Goal: Complete application form: Complete application form

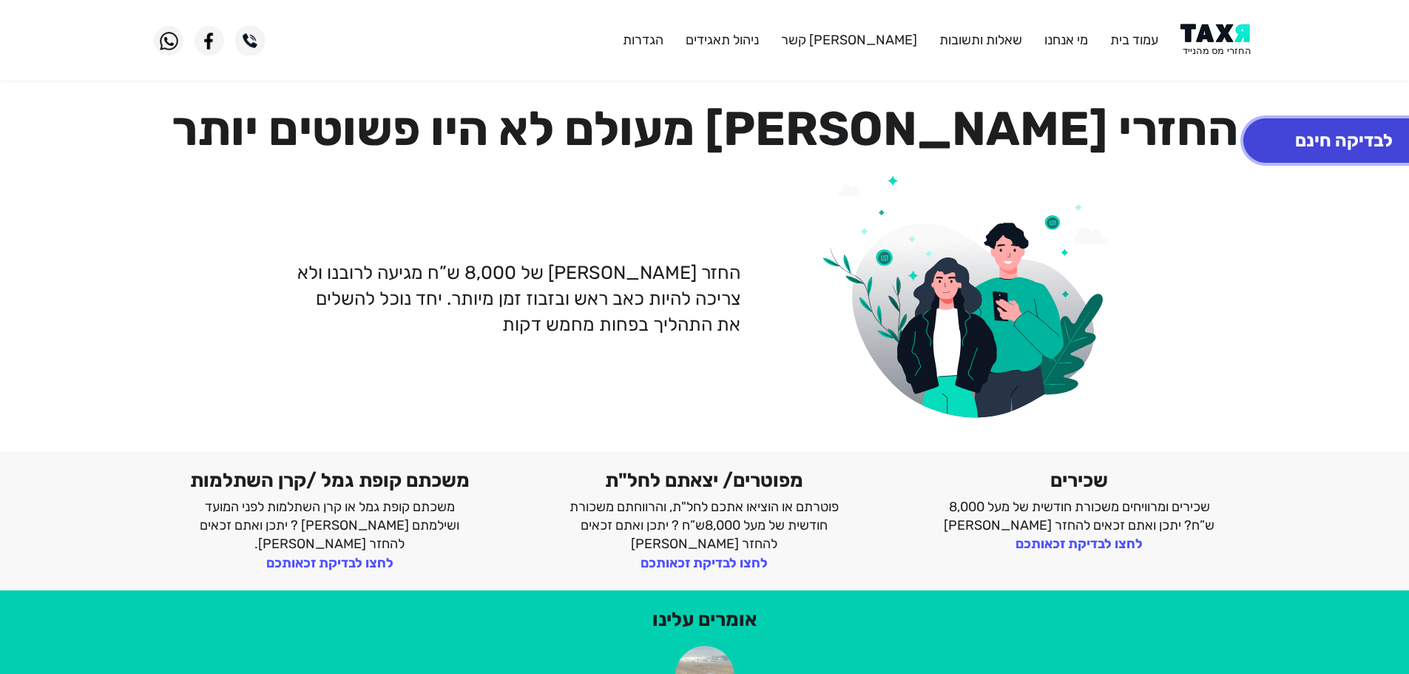
click at [1286, 145] on button "לבדיקה חינם" at bounding box center [1344, 140] width 201 height 44
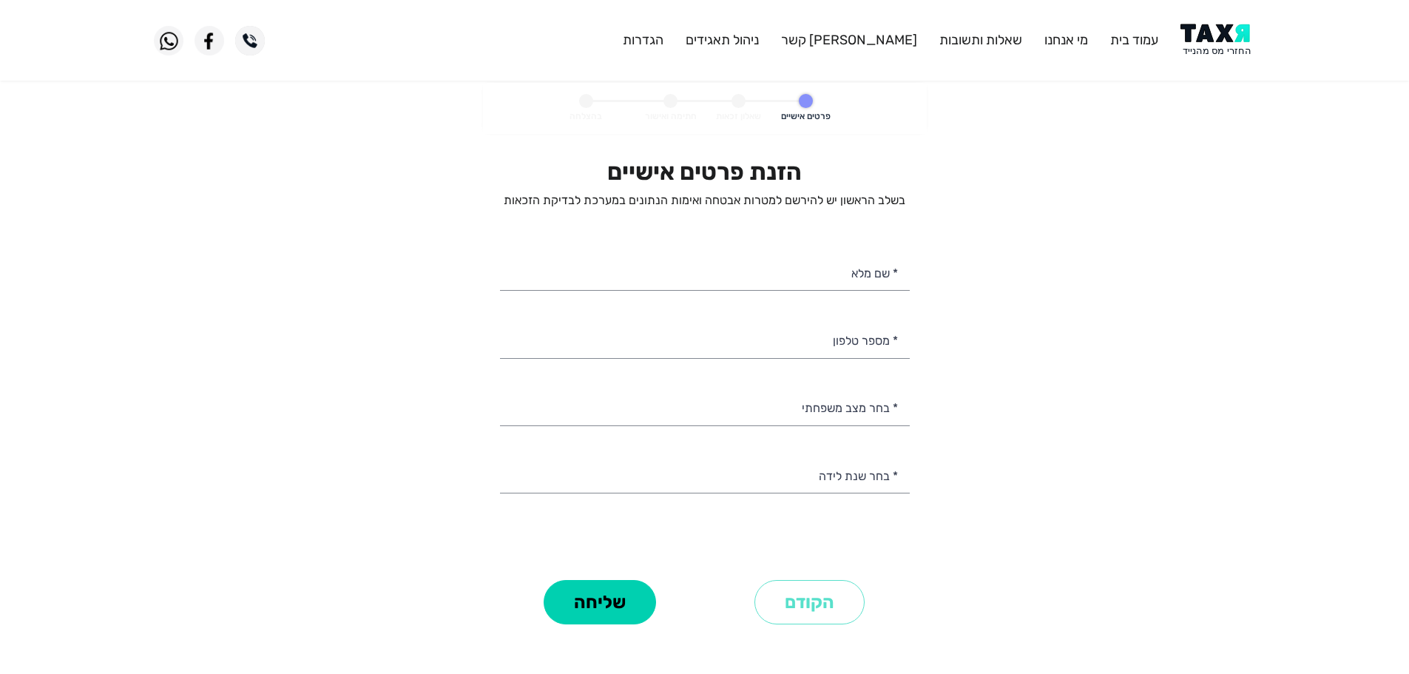
select select
click at [852, 347] on input "* מספר טלפון" at bounding box center [705, 339] width 410 height 38
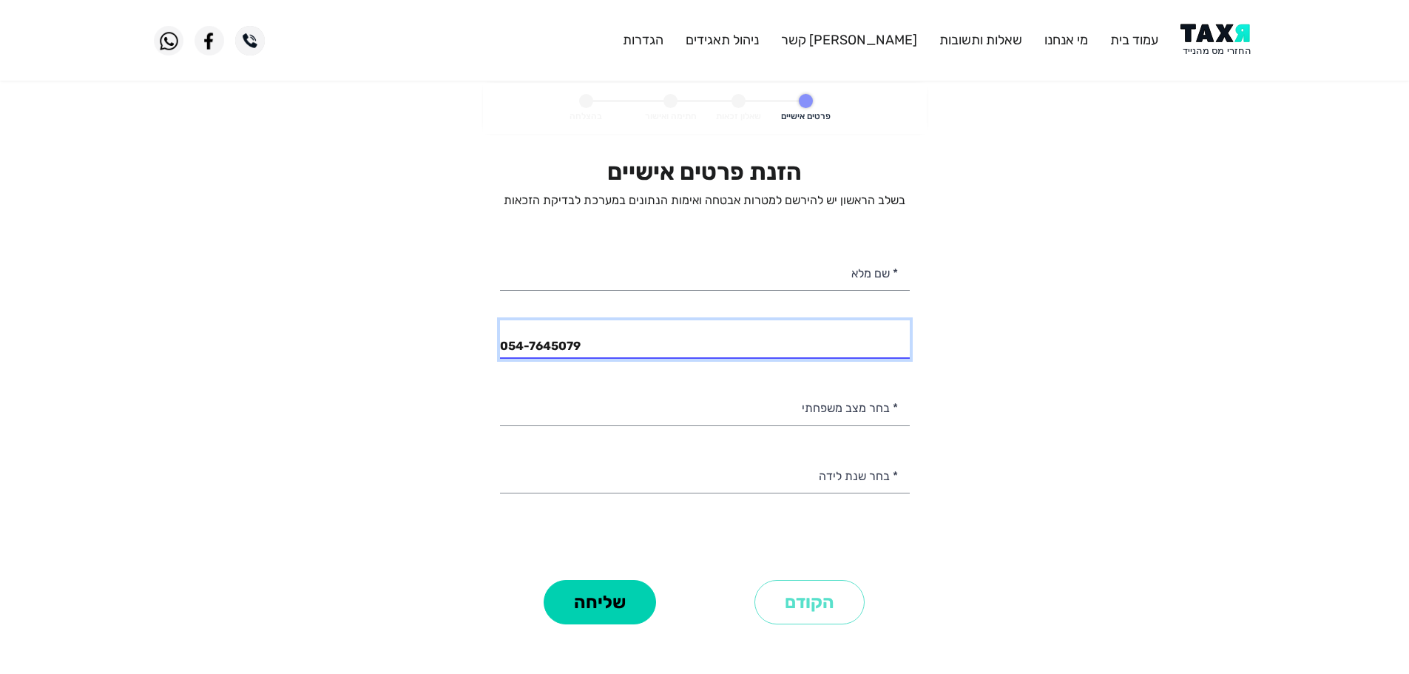
type input "054-7645079"
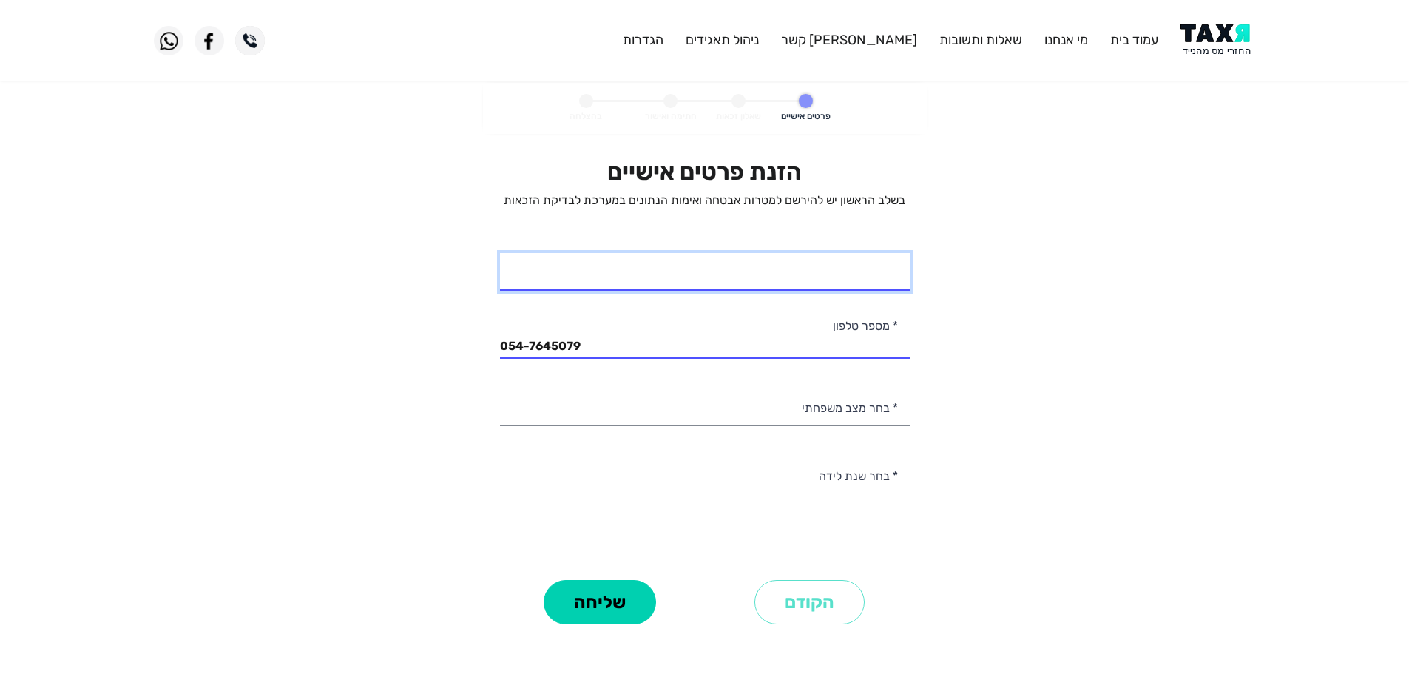
drag, startPoint x: 786, startPoint y: 280, endPoint x: 756, endPoint y: 277, distance: 29.7
click at [786, 281] on input "* שם מלא" at bounding box center [705, 272] width 410 height 38
type input "טוליק קנר"
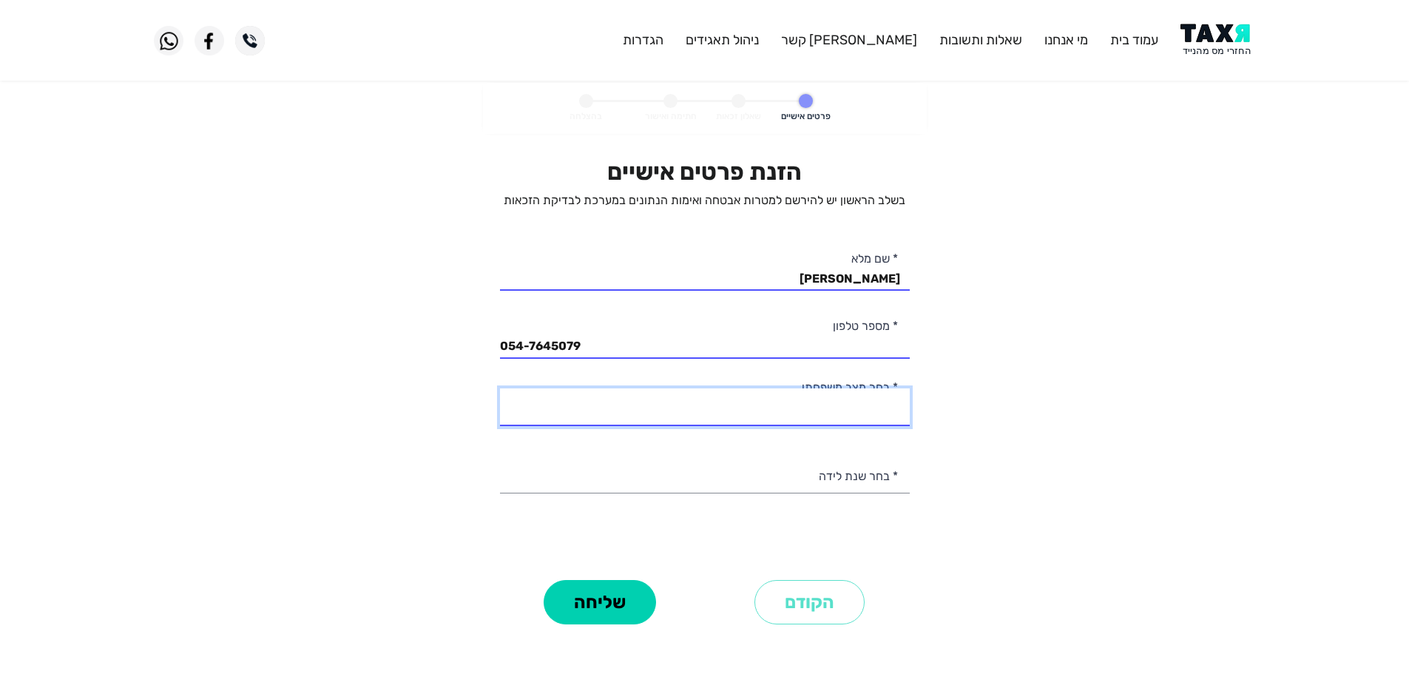
click at [858, 411] on select "רווק/ה נשוי/אה גרוש/ה אלמן/נה" at bounding box center [705, 407] width 410 height 38
select select "1: Single"
click at [500, 388] on select "רווק/ה נשוי/אה גרוש/ה אלמן/נה" at bounding box center [705, 407] width 410 height 38
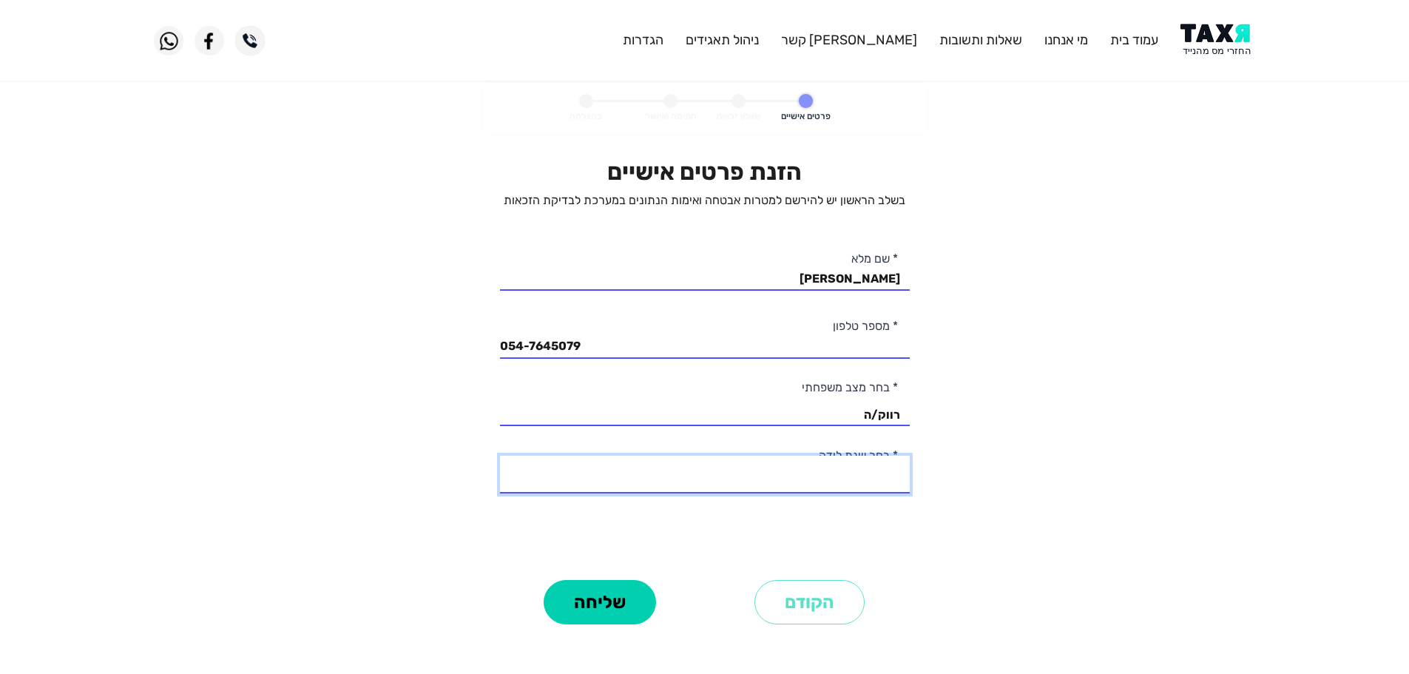
click at [855, 481] on select "2003 2002 2001 2000 1999 1998 1997 1996 1995 1994 1993 1992 1991 1990 1989 1988…" at bounding box center [705, 475] width 410 height 38
select select "8: 1996"
click at [500, 456] on select "2003 2002 2001 2000 1999 1998 1997 1996 1995 1994 1993 1992 1991 1990 1989 1988…" at bounding box center [705, 475] width 410 height 38
click at [615, 594] on button "שליחה" at bounding box center [600, 602] width 112 height 44
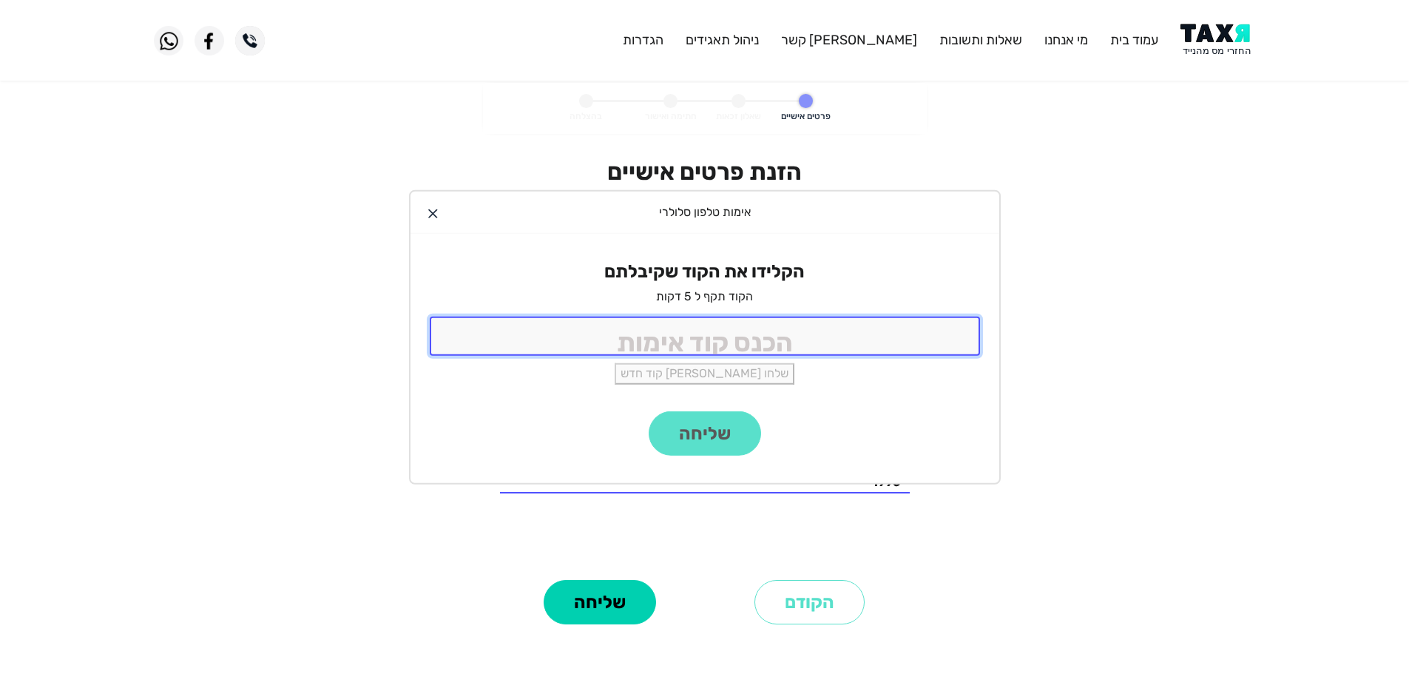
click at [741, 346] on input "tel" at bounding box center [705, 336] width 550 height 39
type input "9988"
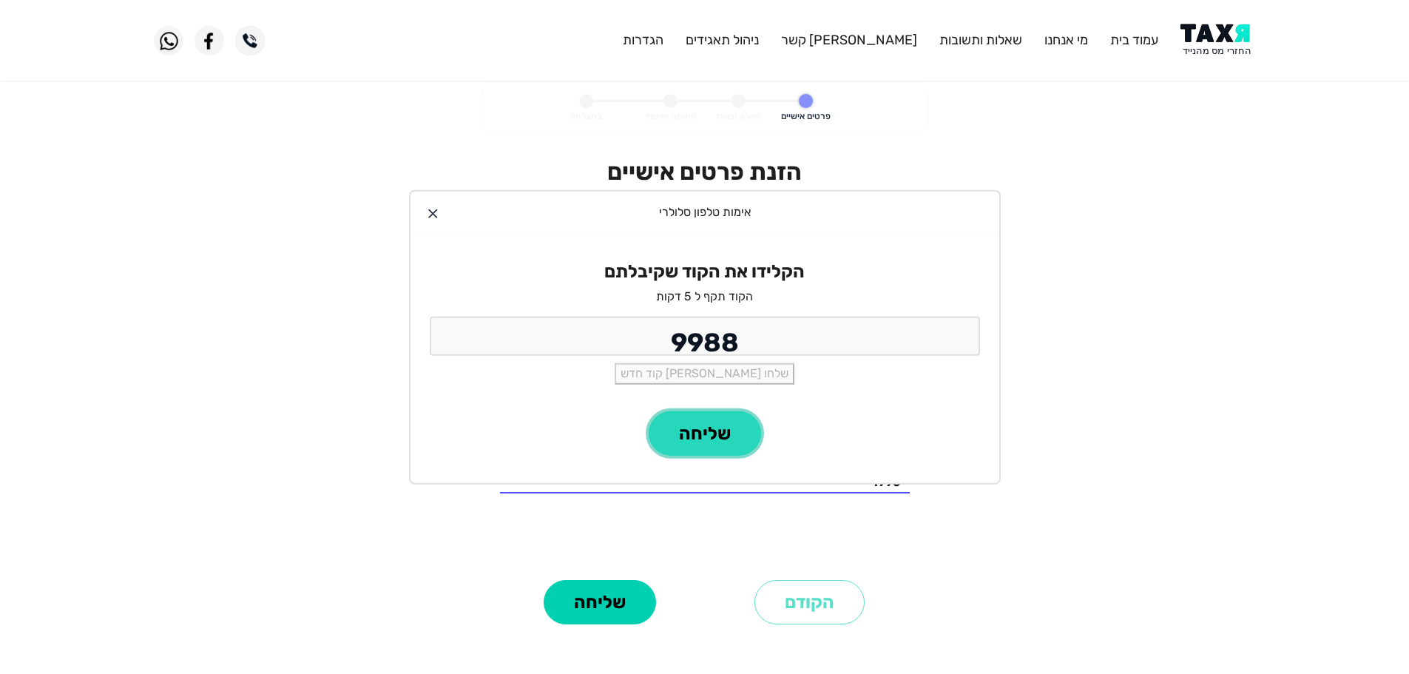
click at [702, 428] on button "שליחה" at bounding box center [705, 433] width 112 height 44
